Goal: Task Accomplishment & Management: Manage account settings

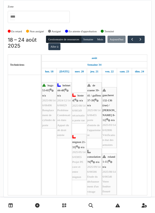
scroll to position [49, 0]
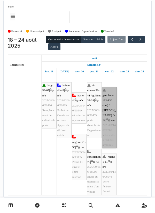
click at [107, 144] on link "gaucheret 132-136 (rue) / thomas 8-12 | n/a 2025/03/146/02806 Vérification état…" at bounding box center [109, 117] width 15 height 61
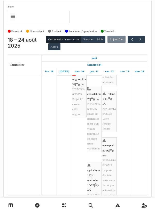
scroll to position [112, 0]
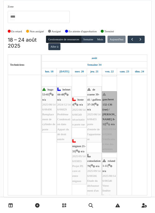
click at [108, 134] on link "gaucheret 132-136 (rue) / thomas 8-12 | n/a 2025/03/146/02806 Vérification état…" at bounding box center [109, 121] width 15 height 61
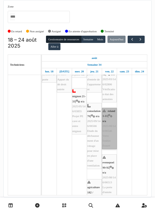
click at [107, 140] on link "roland 1-11 | n/a 2025/08/146/06546 Verre fenêtre fissuré" at bounding box center [109, 128] width 15 height 41
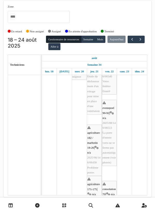
scroll to position [150, 0]
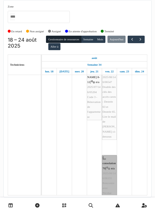
click at [108, 178] on link "consolation 70 | n/a 2025/08/146/06155 Rencontre avec Nicolae 15h" at bounding box center [109, 178] width 15 height 46
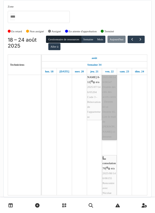
click at [107, 119] on link "destrée 63 | n/a 2025/08/146/06547 Double des clés des accès caves : Destrée 63…" at bounding box center [109, 102] width 15 height 76
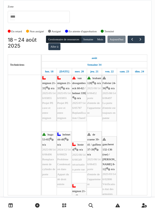
scroll to position [0, 0]
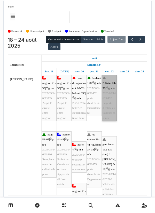
click at [109, 86] on link "l'olivier 24-36 | n/a 2025/08/146/06497 La porte d'entrée est toujours en panne" at bounding box center [109, 98] width 15 height 46
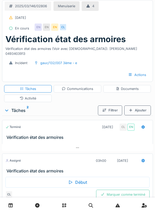
scroll to position [6, 0]
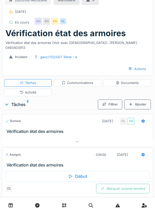
click at [78, 140] on icon at bounding box center [78, 141] width 4 height 3
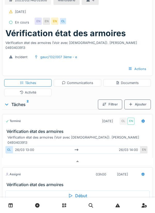
click at [79, 81] on div "Communications" at bounding box center [78, 83] width 32 height 5
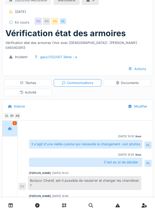
scroll to position [17, 0]
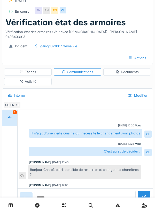
click at [127, 70] on div "Documents" at bounding box center [127, 72] width 23 height 5
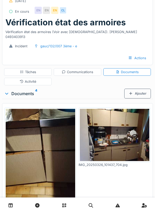
scroll to position [0, 0]
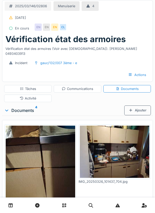
click at [29, 134] on img at bounding box center [41, 172] width 70 height 93
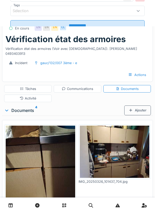
click at [28, 135] on img at bounding box center [41, 172] width 70 height 93
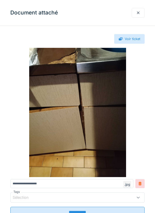
click at [138, 13] on div at bounding box center [139, 12] width 4 height 5
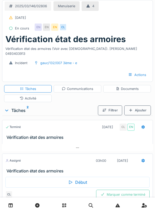
click at [83, 87] on div "Communications" at bounding box center [78, 89] width 32 height 5
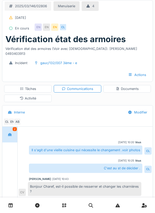
scroll to position [18, 0]
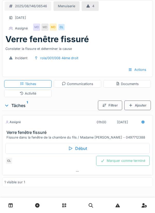
click at [78, 85] on div "Communications" at bounding box center [78, 84] width 32 height 5
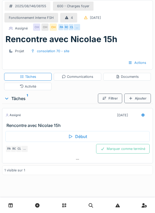
click at [72, 30] on div "CL" at bounding box center [71, 27] width 7 height 7
click at [69, 30] on div "CL" at bounding box center [71, 27] width 7 height 7
click at [68, 25] on div "RG" at bounding box center [66, 27] width 7 height 7
click at [61, 28] on div "PA" at bounding box center [61, 27] width 7 height 7
click at [53, 29] on div "OH" at bounding box center [53, 27] width 7 height 7
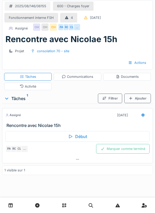
click at [46, 28] on div "OH" at bounding box center [44, 27] width 7 height 7
click at [39, 30] on div "OH" at bounding box center [36, 27] width 7 height 7
click at [76, 30] on div "…" at bounding box center [77, 27] width 7 height 7
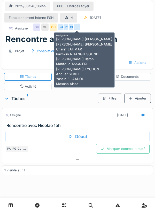
click at [137, 37] on div "Rencontre avec Nicolae 15h" at bounding box center [77, 39] width 145 height 10
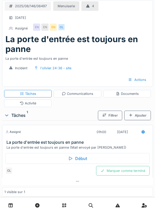
click at [125, 96] on div "Documents" at bounding box center [127, 93] width 23 height 5
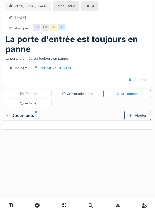
click at [80, 95] on div "Communications" at bounding box center [78, 93] width 32 height 5
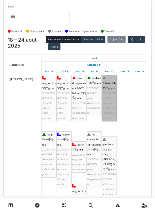
click at [110, 102] on link "l'olivier 24-36 | n/a 2025/08/146/06497 La porte d'entrée est toujours en panne" at bounding box center [109, 98] width 15 height 46
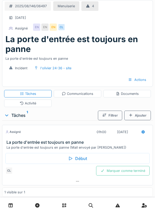
click at [85, 96] on div "Communications" at bounding box center [78, 93] width 32 height 5
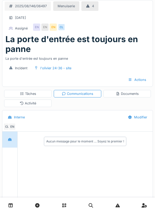
click at [129, 95] on div "Documents" at bounding box center [127, 93] width 23 height 5
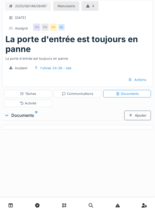
click at [81, 97] on div "Communications" at bounding box center [78, 94] width 48 height 8
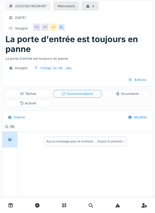
click at [36, 102] on div "Activité" at bounding box center [28, 103] width 17 height 5
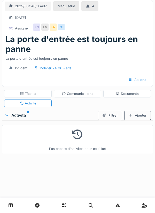
click at [37, 95] on div "Tâches" at bounding box center [28, 94] width 48 height 8
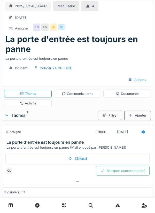
click at [126, 94] on div "Documents" at bounding box center [127, 93] width 23 height 5
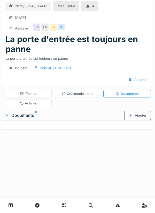
click at [31, 103] on div "Activité" at bounding box center [28, 103] width 17 height 5
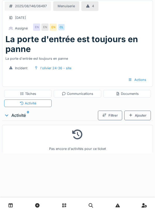
click at [31, 93] on div "Tâches" at bounding box center [28, 93] width 16 height 5
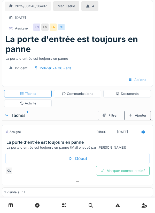
click at [80, 159] on div "Début" at bounding box center [77, 158] width 145 height 11
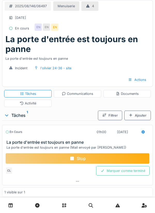
click at [129, 95] on div "Documents" at bounding box center [127, 93] width 23 height 5
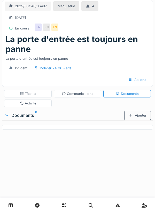
click at [137, 117] on div "Ajouter" at bounding box center [138, 116] width 27 height 10
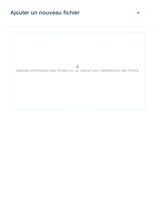
click at [77, 69] on p "Déposez directement des fichiers ici, ou cliquez pour sélectionner des fichiers" at bounding box center [78, 70] width 124 height 5
type input "**********"
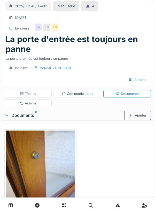
click at [138, 117] on div "Ajouter" at bounding box center [138, 116] width 27 height 10
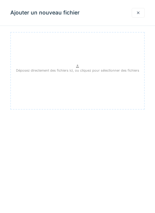
click at [81, 72] on p "Déposez directement des fichiers ici, ou cliquez pour sélectionner des fichiers" at bounding box center [78, 70] width 124 height 5
type input "**********"
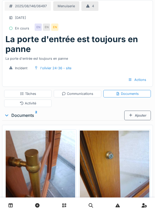
click at [137, 117] on div "Ajouter" at bounding box center [138, 116] width 27 height 10
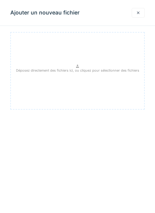
click at [80, 67] on div "Déposez directement des fichiers ici, ou cliquez pour sélectionner des fichiers" at bounding box center [77, 71] width 135 height 78
type input "**********"
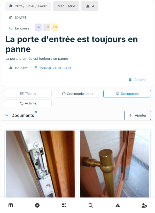
click at [80, 93] on div "Communications" at bounding box center [78, 93] width 32 height 5
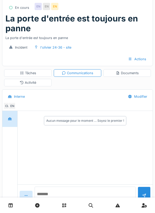
click at [46, 204] on textarea at bounding box center [85, 195] width 101 height 17
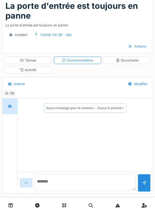
scroll to position [40, 0]
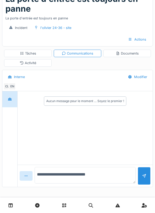
click at [85, 177] on textarea "**********" at bounding box center [85, 175] width 101 height 17
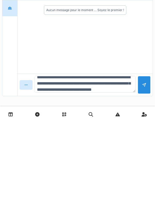
scroll to position [12, 0]
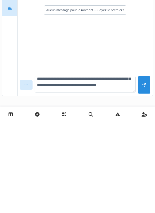
type textarea "**********"
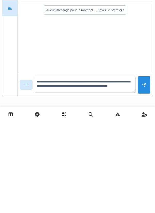
click at [145, 178] on div at bounding box center [144, 176] width 4 height 5
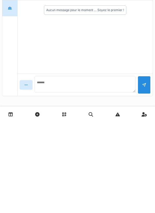
scroll to position [0, 0]
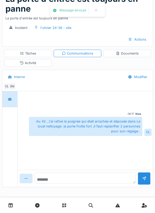
click at [62, 180] on textarea at bounding box center [85, 178] width 101 height 11
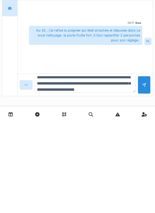
scroll to position [12, 0]
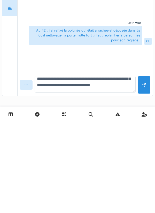
type textarea "**********"
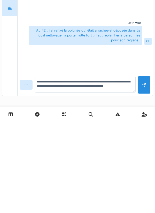
click at [145, 176] on div at bounding box center [144, 176] width 4 height 5
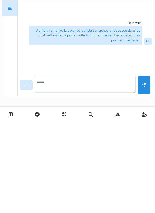
scroll to position [0, 0]
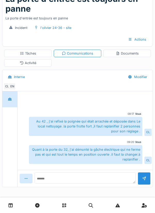
click at [131, 52] on div "Documents" at bounding box center [127, 53] width 23 height 5
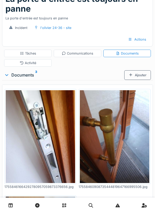
click at [75, 54] on div "Communications" at bounding box center [78, 53] width 32 height 5
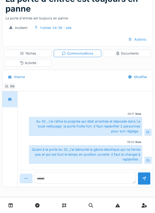
click at [31, 54] on div "Tâches" at bounding box center [28, 53] width 16 height 5
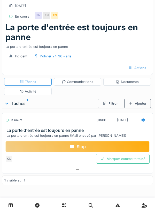
scroll to position [12, 0]
click at [142, 120] on icon at bounding box center [143, 121] width 3 height 4
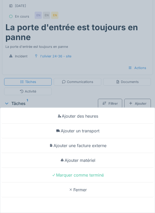
click at [95, 133] on div "Ajouter un transport" at bounding box center [77, 131] width 153 height 15
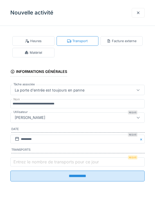
click at [31, 163] on label "Entrez le nombre de transports pour ce jour" at bounding box center [56, 162] width 88 height 6
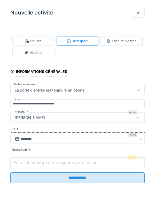
click at [31, 163] on input "Entrez le nombre de transports pour ce jour" at bounding box center [77, 163] width 135 height 11
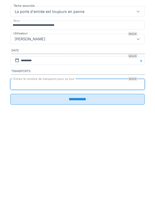
type input "*"
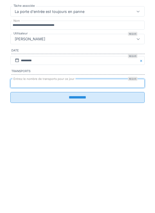
click at [76, 177] on input "**********" at bounding box center [77, 176] width 135 height 11
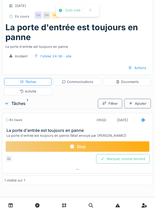
click at [85, 147] on div "Stop" at bounding box center [77, 146] width 145 height 11
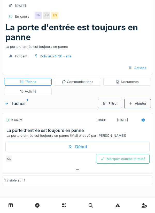
click at [125, 159] on div "Marquer comme terminé" at bounding box center [123, 159] width 54 height 10
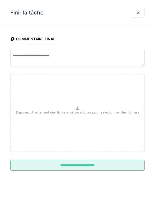
click at [83, 167] on input "**********" at bounding box center [77, 165] width 135 height 11
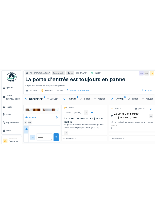
scroll to position [142, 0]
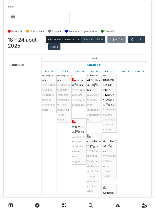
scroll to position [65, 0]
click at [93, 41] on button "Semaine" at bounding box center [88, 39] width 14 height 7
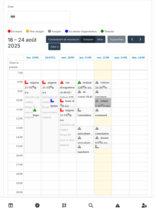
click at [102, 104] on link "roland 1-11 | n/a 2025/08/146/06546 Verre fenêtre fissuré" at bounding box center [103, 102] width 16 height 9
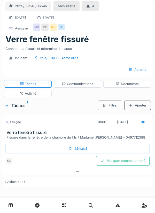
click at [81, 86] on div "Communications" at bounding box center [78, 84] width 32 height 5
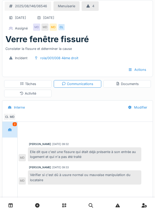
click at [127, 86] on div "Documents" at bounding box center [127, 84] width 23 height 5
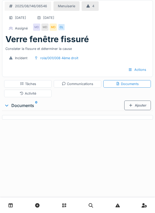
click at [128, 22] on div "2025/08/146/06546 Menuiserie 4 25/08/2025 22/08/2025 Assigné MD MD MD CL" at bounding box center [77, 17] width 151 height 34
click at [28, 82] on div "Tâches" at bounding box center [28, 84] width 16 height 5
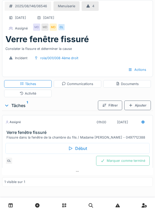
click at [74, 148] on div "Début" at bounding box center [77, 148] width 145 height 11
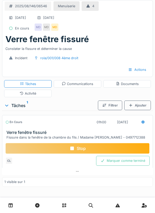
click at [127, 85] on div "Documents" at bounding box center [127, 84] width 23 height 5
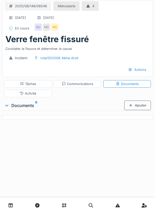
click at [139, 107] on div "Ajouter" at bounding box center [138, 106] width 27 height 10
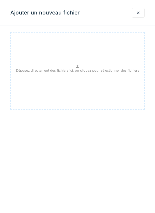
click at [79, 69] on p "Déposez directement des fichiers ici, ou cliquez pour sélectionner des fichiers" at bounding box center [78, 70] width 124 height 5
type input "**********"
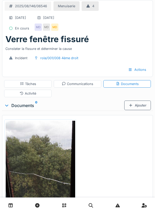
click at [138, 106] on div "Ajouter" at bounding box center [138, 106] width 27 height 10
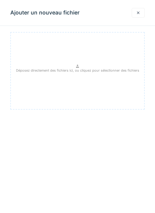
click at [82, 69] on p "Déposez directement des fichiers ici, ou cliquez pour sélectionner des fichiers" at bounding box center [78, 70] width 124 height 5
type input "**********"
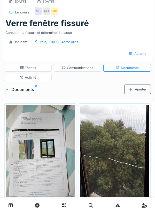
scroll to position [18, 0]
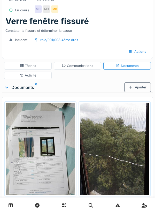
click at [27, 66] on div "Tâches" at bounding box center [28, 65] width 16 height 5
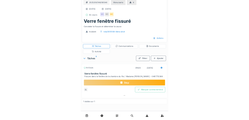
scroll to position [2, 0]
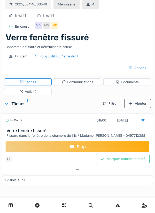
click at [83, 145] on div "Stop" at bounding box center [77, 146] width 145 height 11
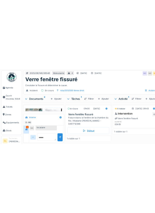
scroll to position [0, 0]
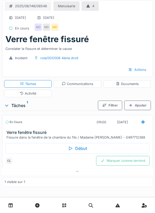
click at [79, 85] on div "Communications" at bounding box center [78, 84] width 32 height 5
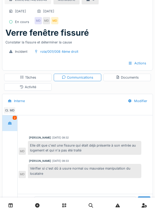
scroll to position [17, 0]
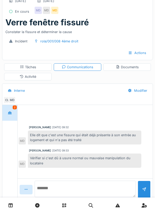
click at [57, 198] on textarea at bounding box center [85, 189] width 101 height 17
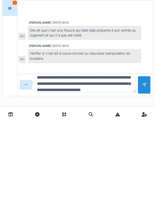
scroll to position [12, 0]
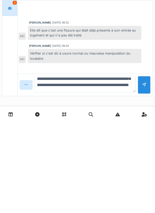
type textarea "**********"
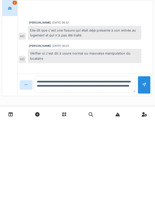
click at [143, 177] on div at bounding box center [144, 176] width 4 height 5
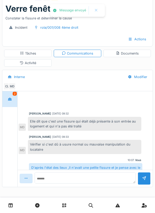
scroll to position [15, 0]
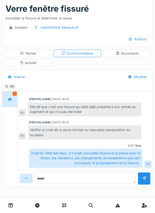
click at [127, 52] on div "Documents" at bounding box center [127, 53] width 23 height 5
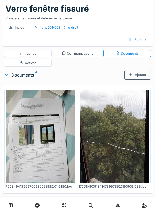
click at [32, 56] on div "Tâches" at bounding box center [28, 54] width 48 height 8
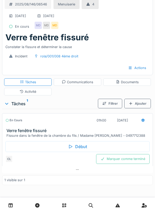
scroll to position [2, 0]
click at [148, 121] on div at bounding box center [143, 121] width 13 height 10
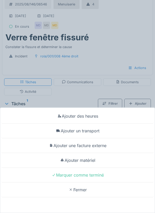
click at [95, 133] on div "Ajouter un transport" at bounding box center [77, 131] width 153 height 15
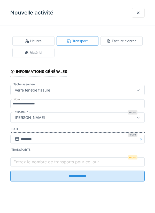
click at [29, 163] on label "Entrez le nombre de transports pour ce jour" at bounding box center [56, 162] width 88 height 6
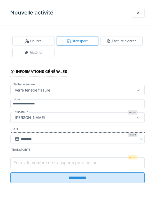
click at [29, 163] on input "Entrez le nombre de transports pour ce jour" at bounding box center [77, 163] width 135 height 11
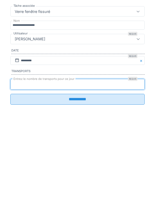
type input "*"
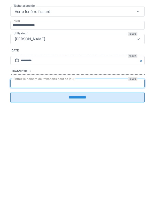
click at [72, 176] on input "**********" at bounding box center [77, 176] width 135 height 11
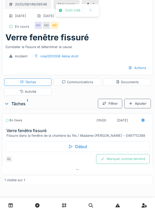
click at [139, 167] on div at bounding box center [77, 170] width 151 height 8
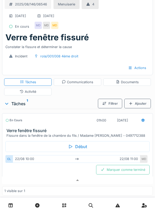
scroll to position [0, 0]
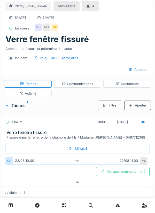
click at [120, 170] on div "Marquer comme terminé" at bounding box center [123, 172] width 54 height 10
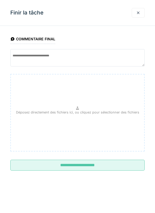
click at [83, 163] on input "**********" at bounding box center [77, 165] width 135 height 11
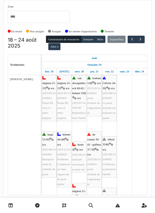
scroll to position [18, 0]
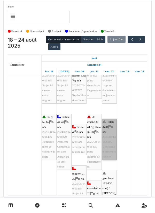
click at [108, 142] on link "tilleul 324b | n/a 2025/08/146/06605 Vérification présences squatte" at bounding box center [109, 139] width 15 height 41
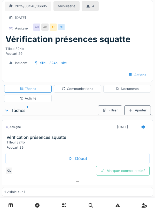
click at [83, 157] on div "Début" at bounding box center [77, 158] width 145 height 11
